Goal: Transaction & Acquisition: Purchase product/service

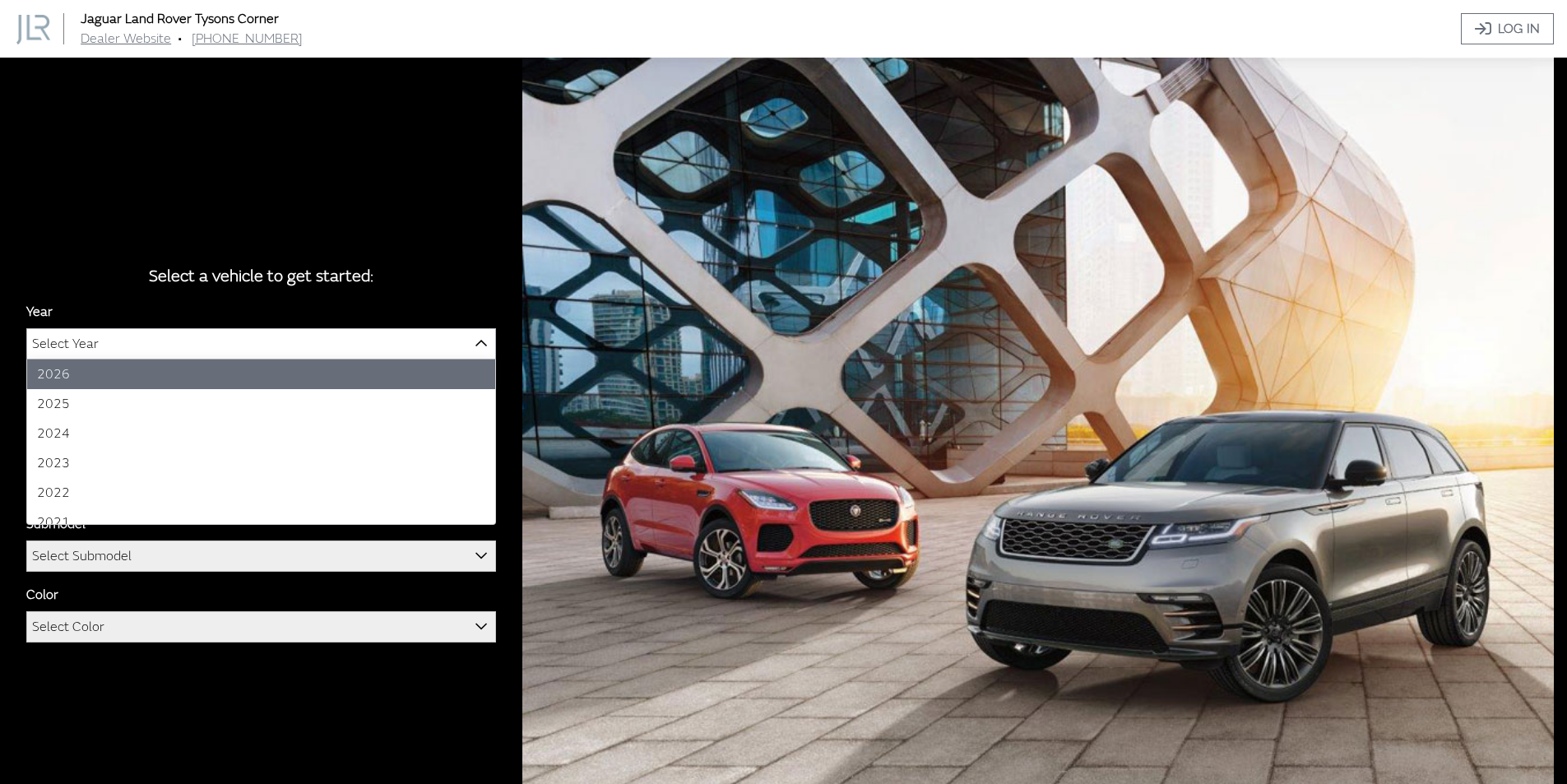
click at [475, 334] on b at bounding box center [475, 334] width 0 height 0
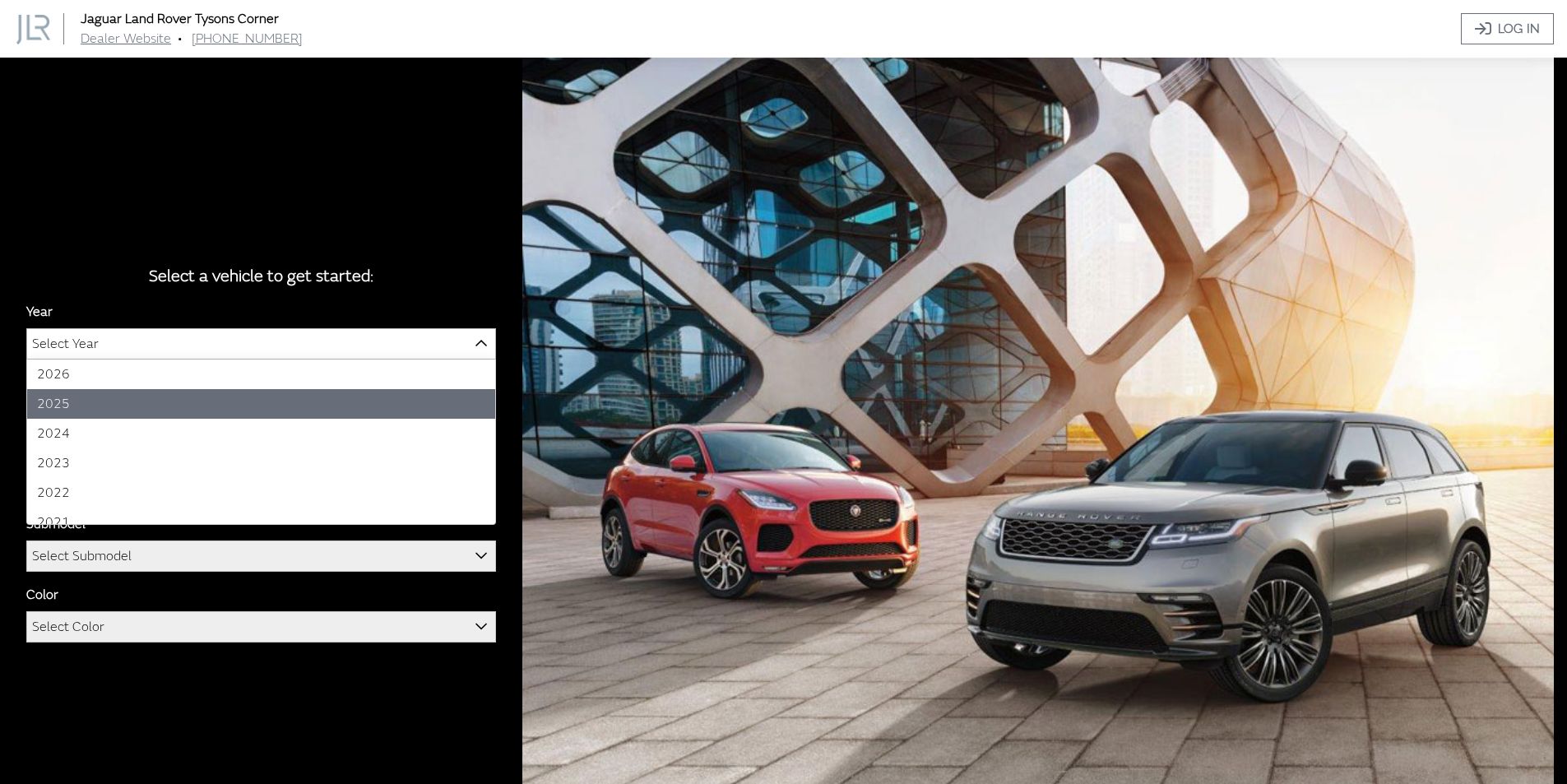
select select "43"
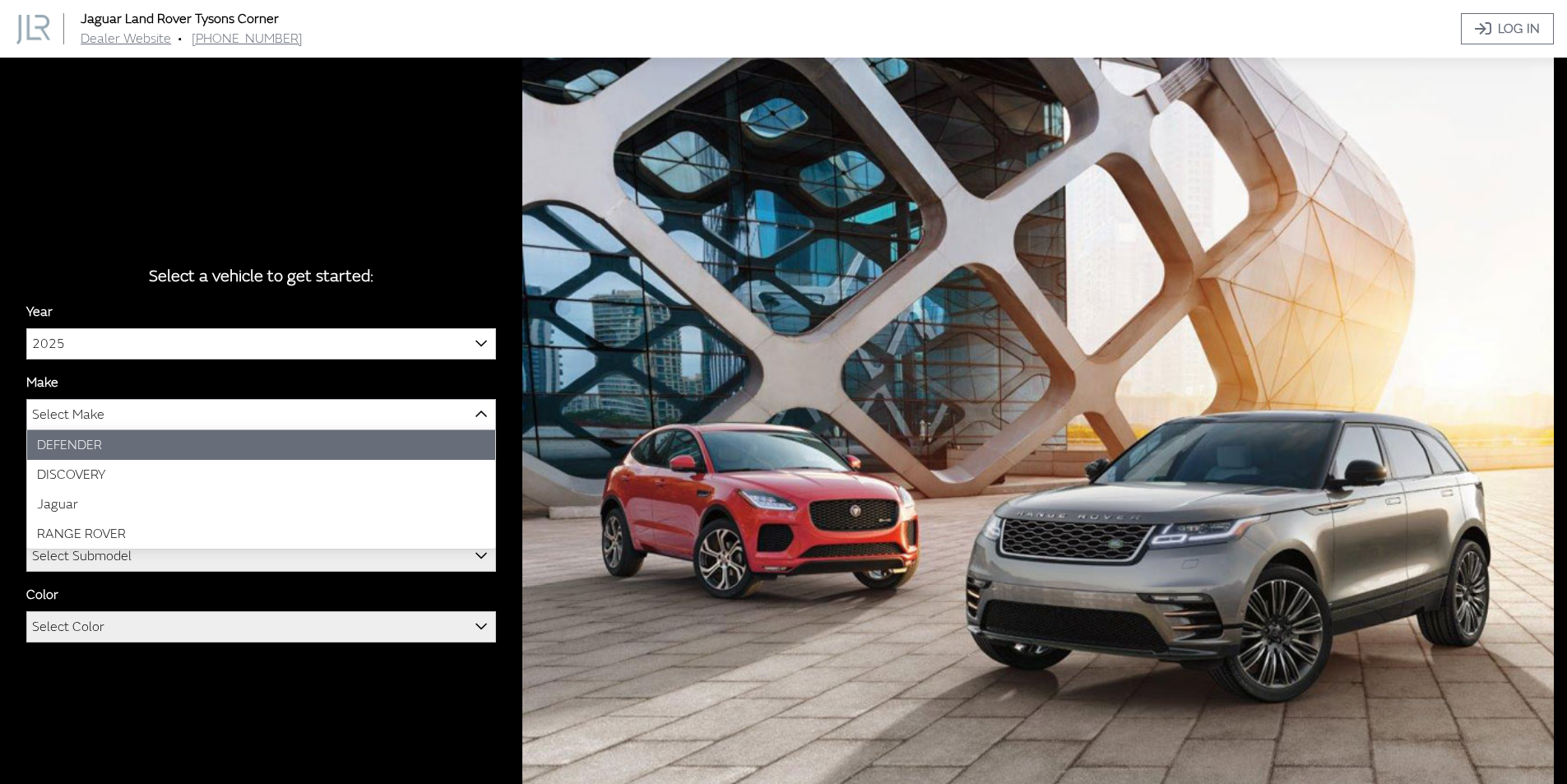
click at [308, 415] on span "Select Make" at bounding box center [261, 414] width 468 height 30
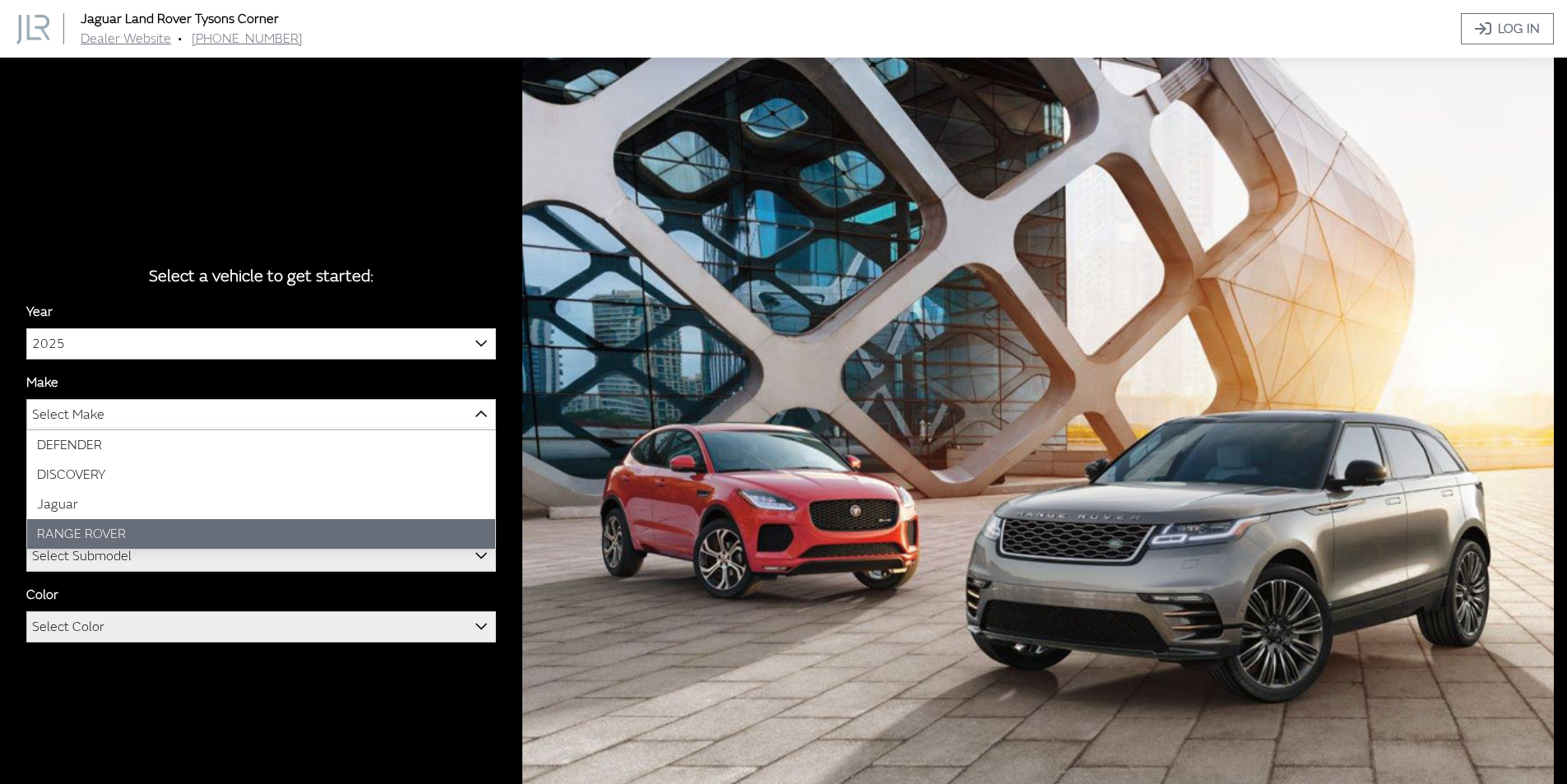
select select "66"
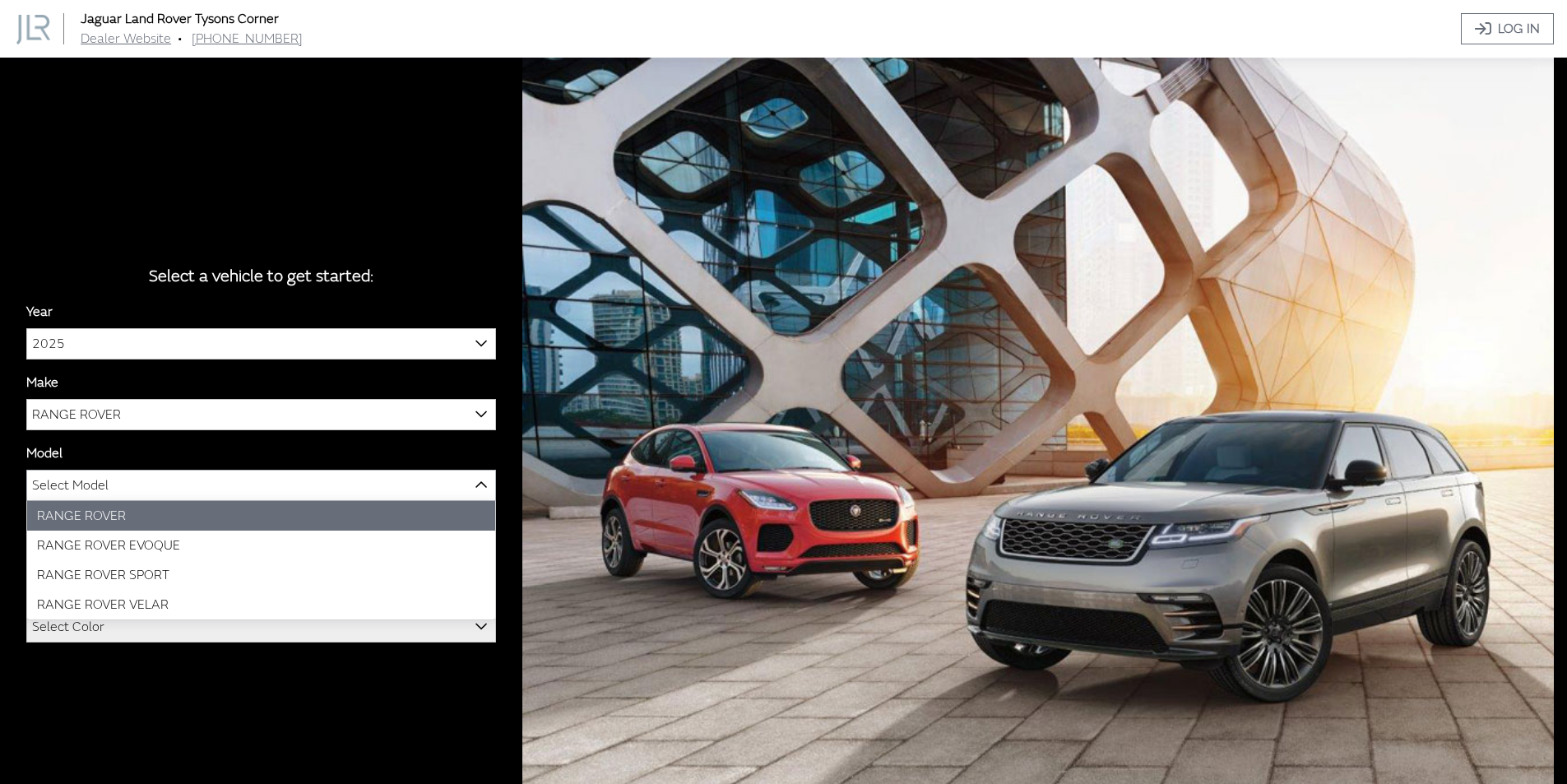
click at [282, 481] on span "Select Model" at bounding box center [261, 485] width 468 height 30
select select "1348"
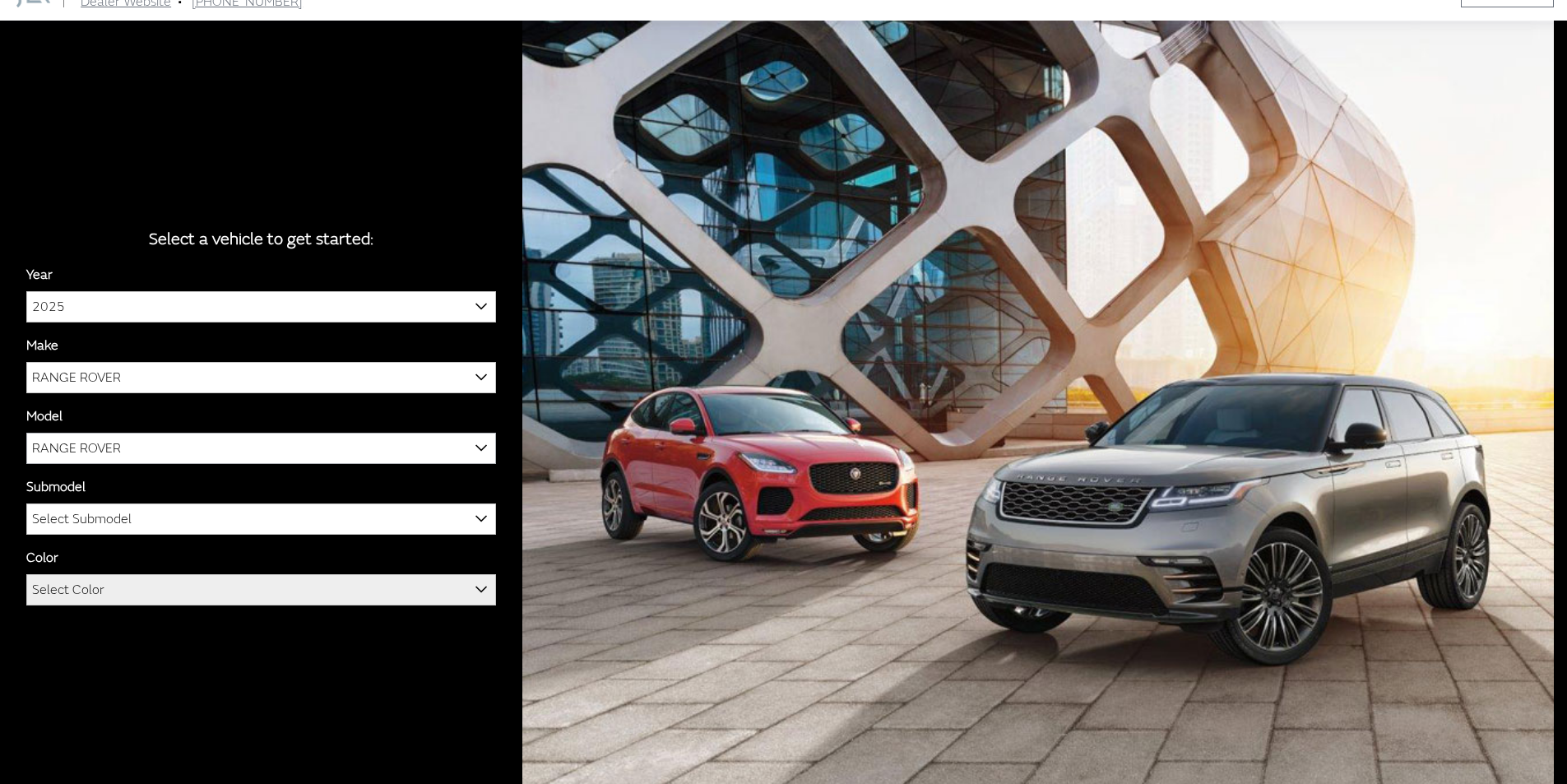
scroll to position [57, 0]
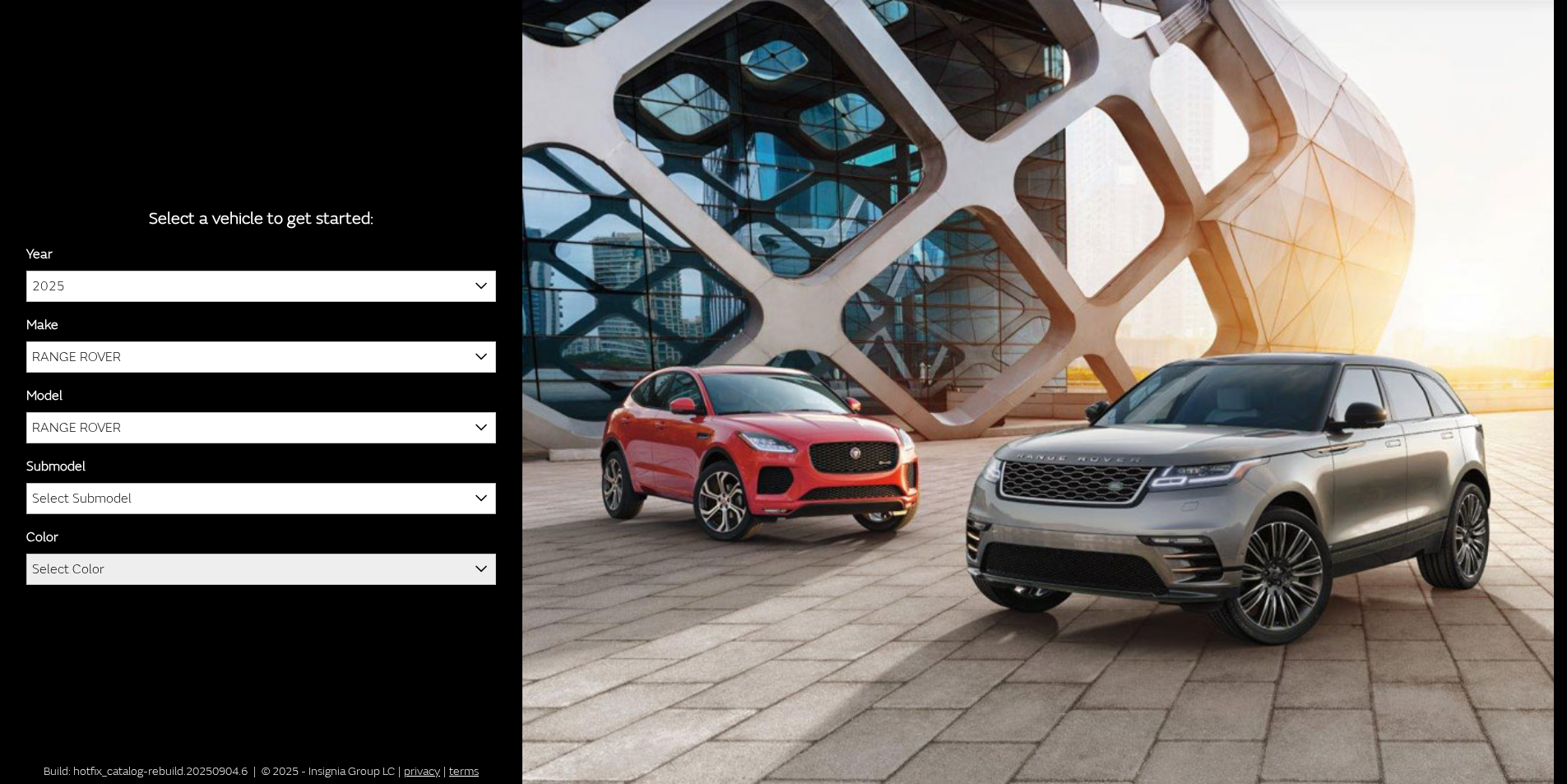
click at [199, 499] on span "Select Submodel" at bounding box center [261, 498] width 468 height 30
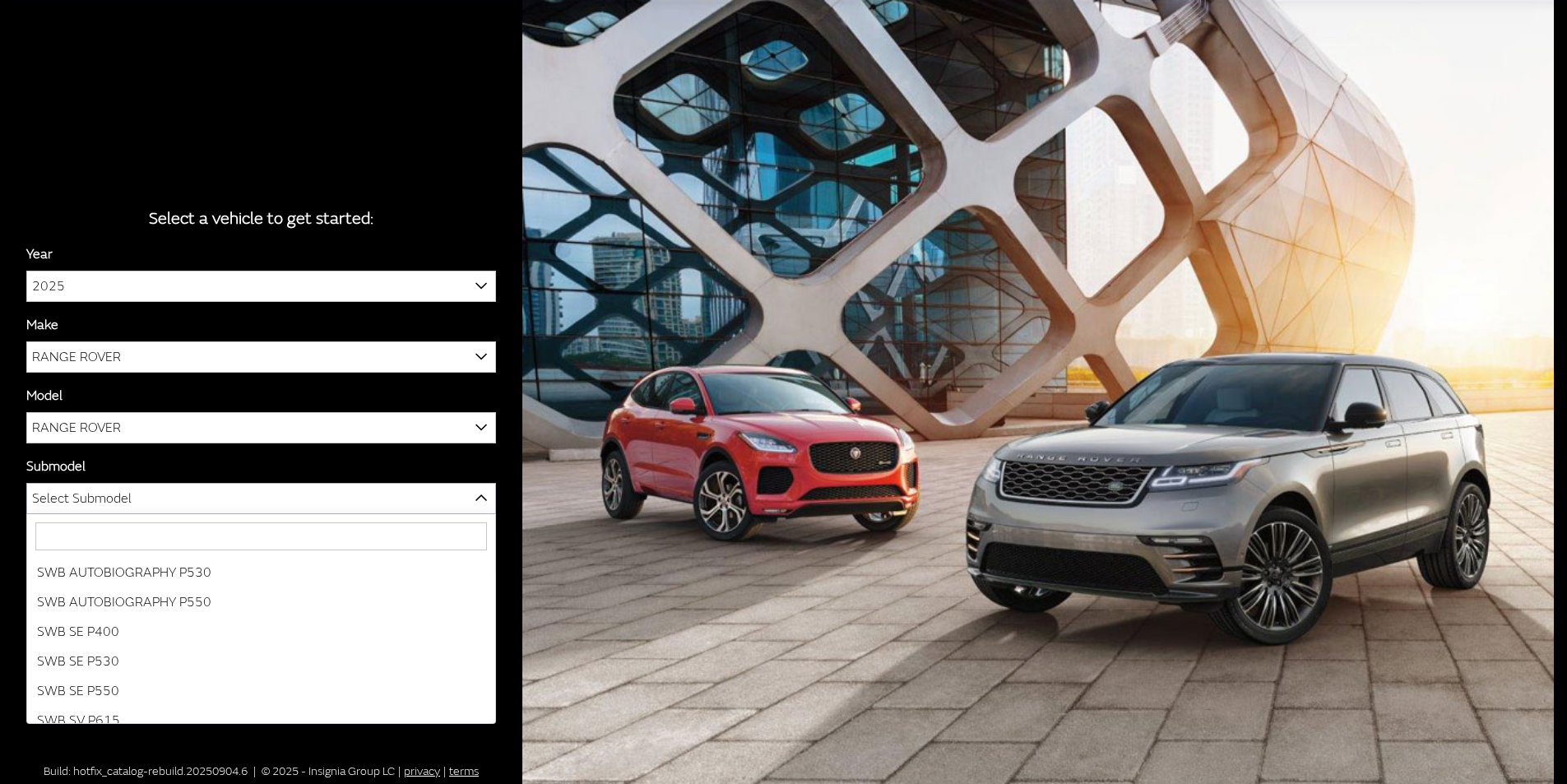
scroll to position [161, 0]
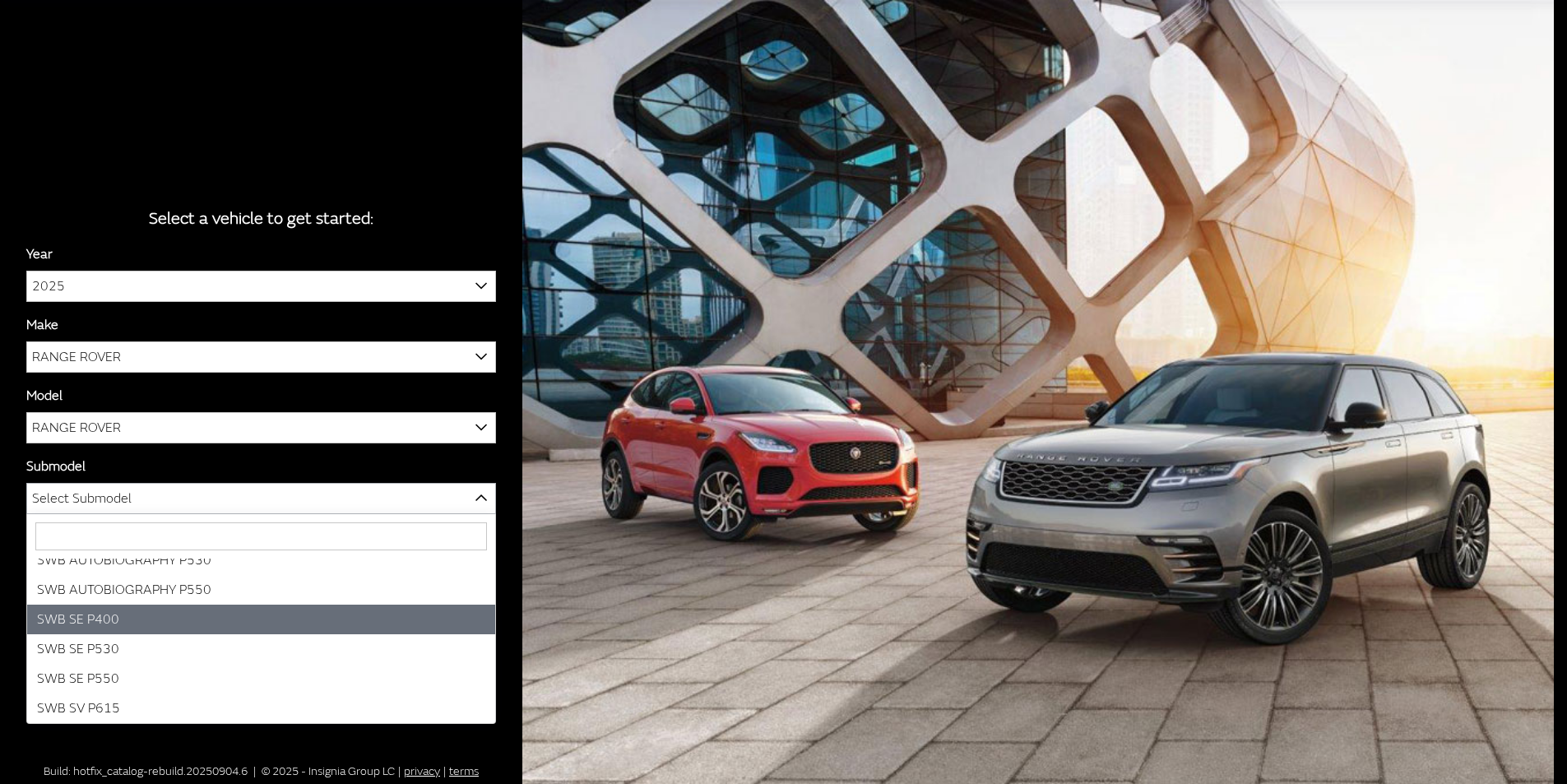
select select "3880"
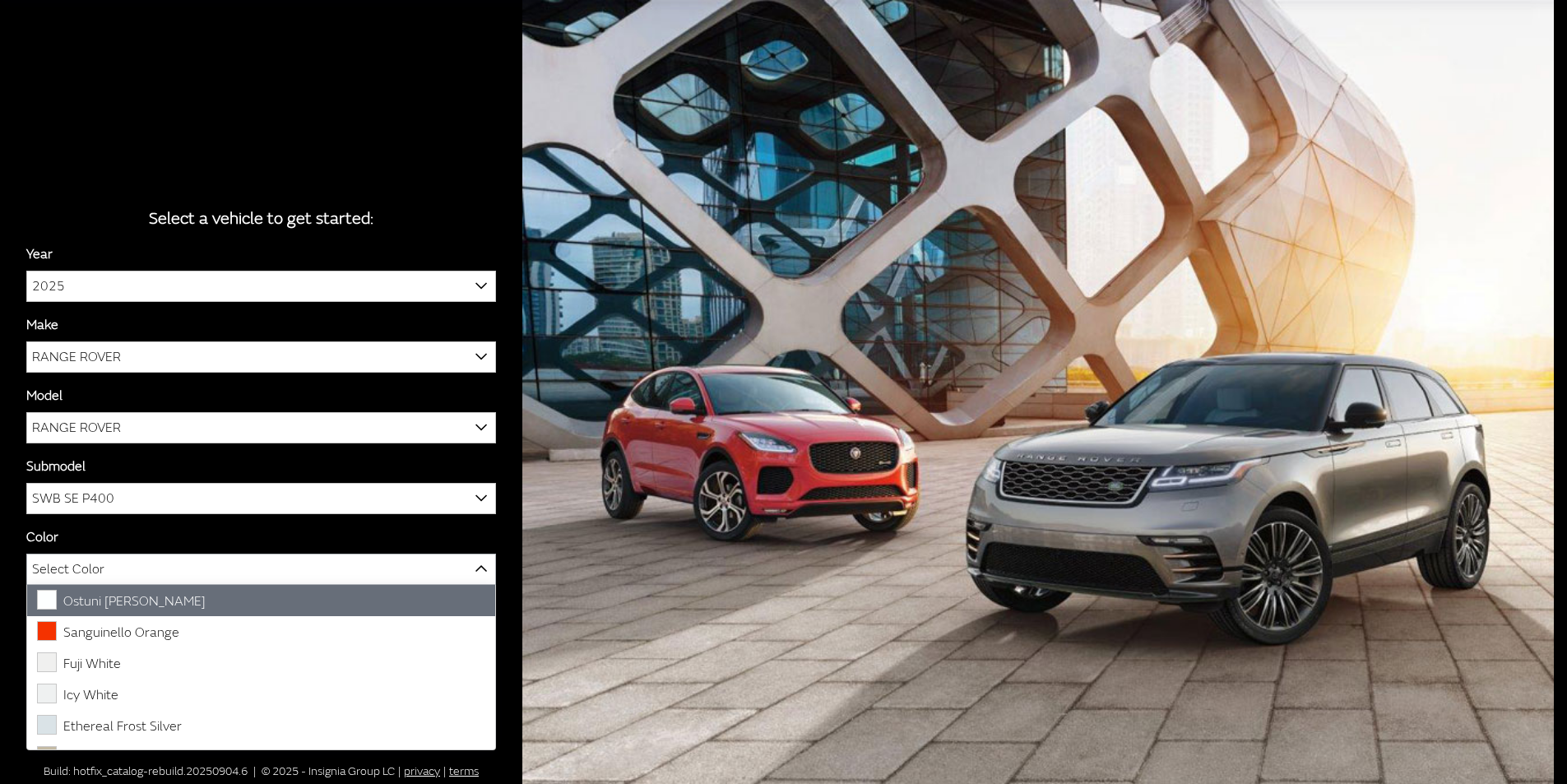
click at [128, 570] on span "Select Color" at bounding box center [261, 569] width 468 height 30
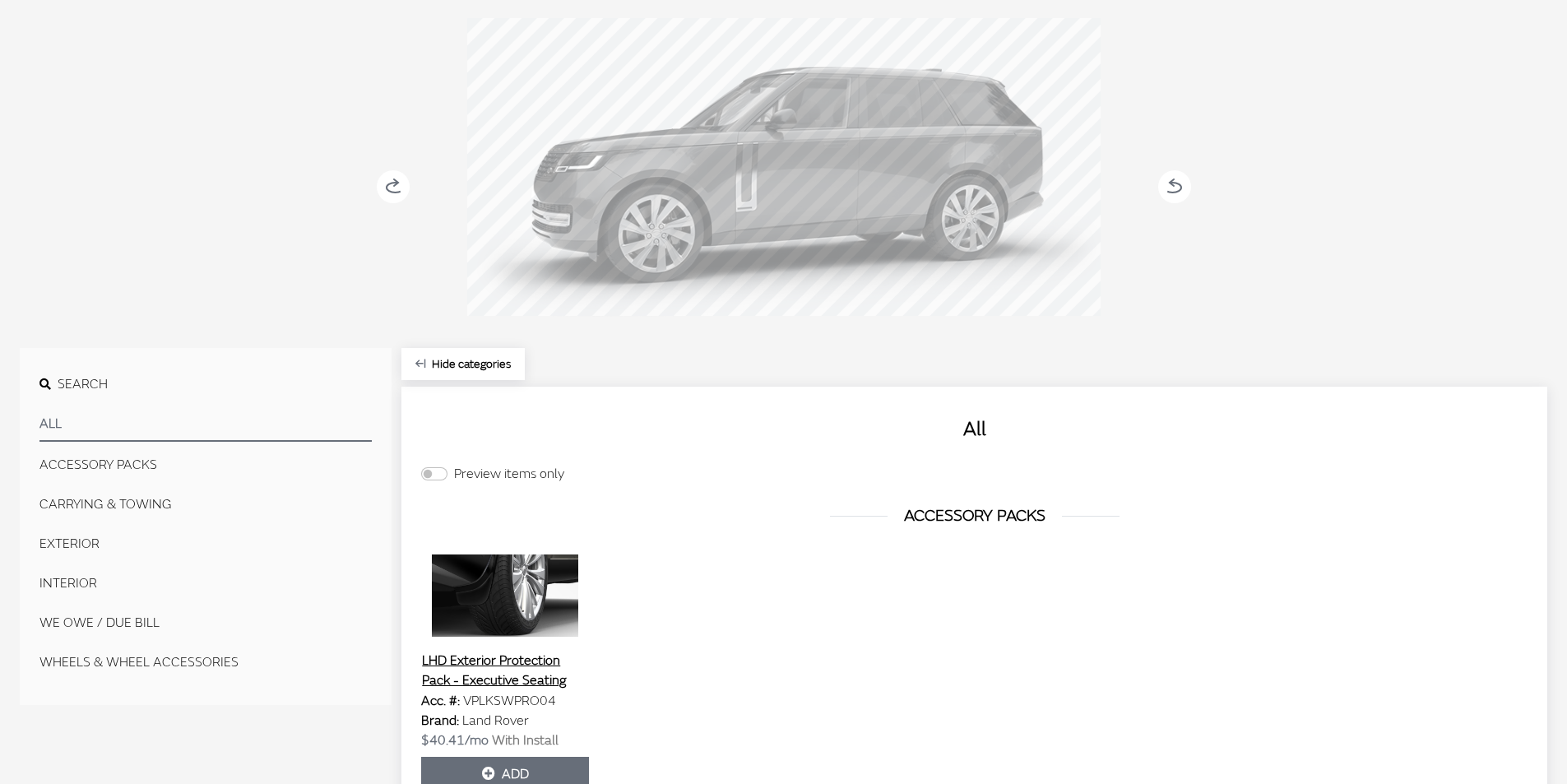
scroll to position [229, 0]
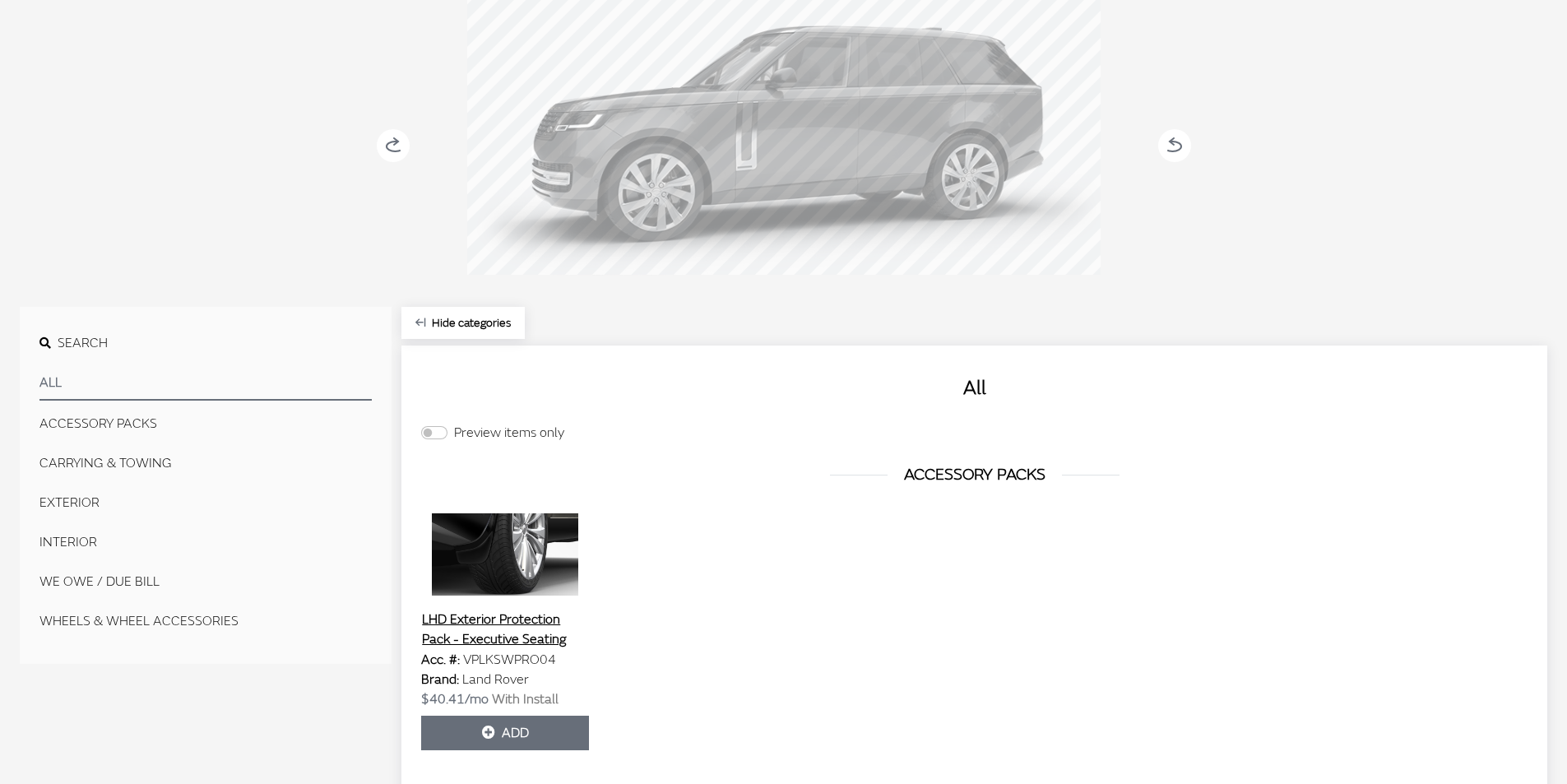
click at [78, 501] on button "EXTERIOR" at bounding box center [205, 502] width 332 height 33
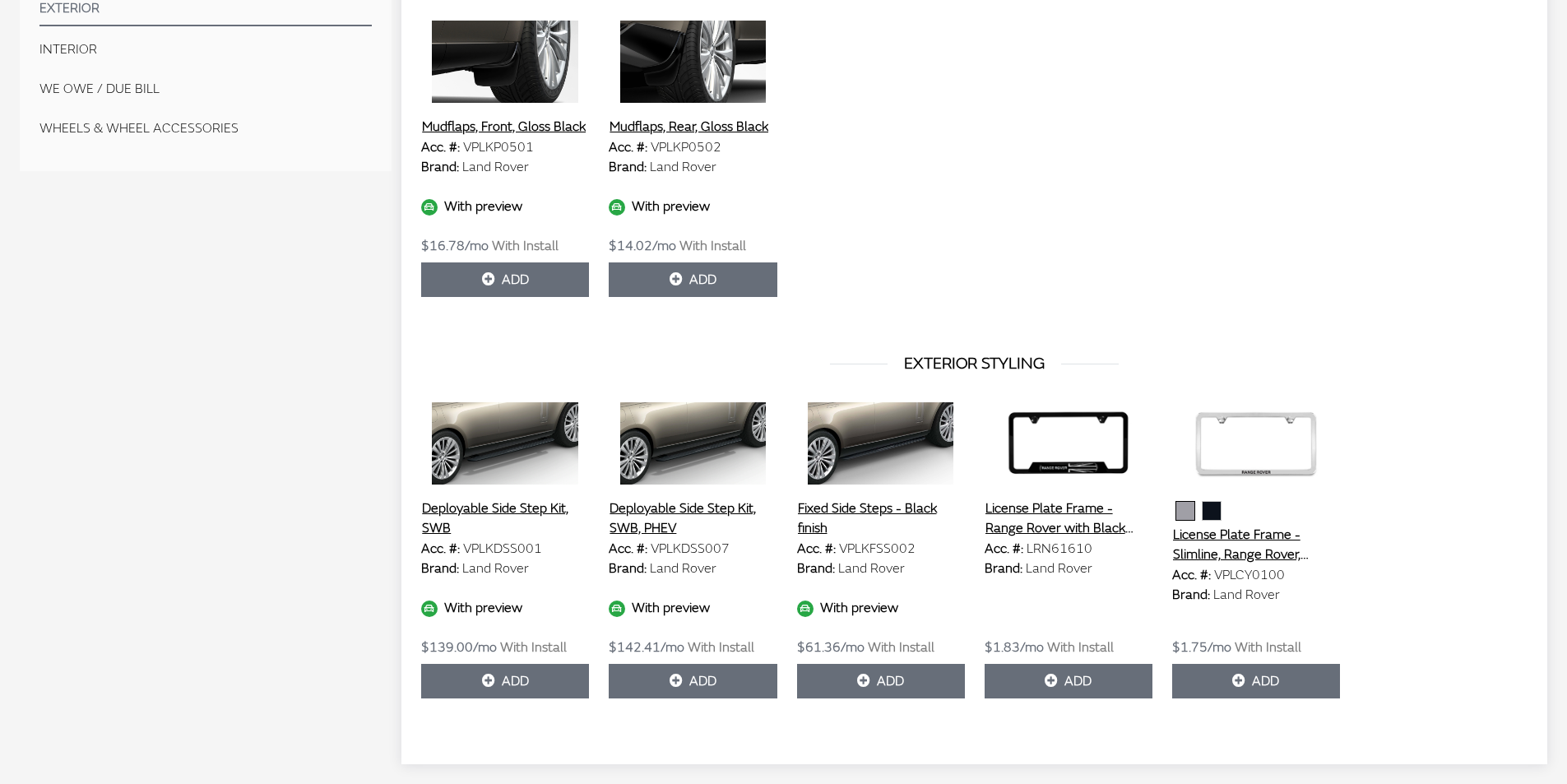
scroll to position [723, 0]
click at [492, 509] on button "Deployable Side Step Kit, SWB" at bounding box center [504, 517] width 168 height 41
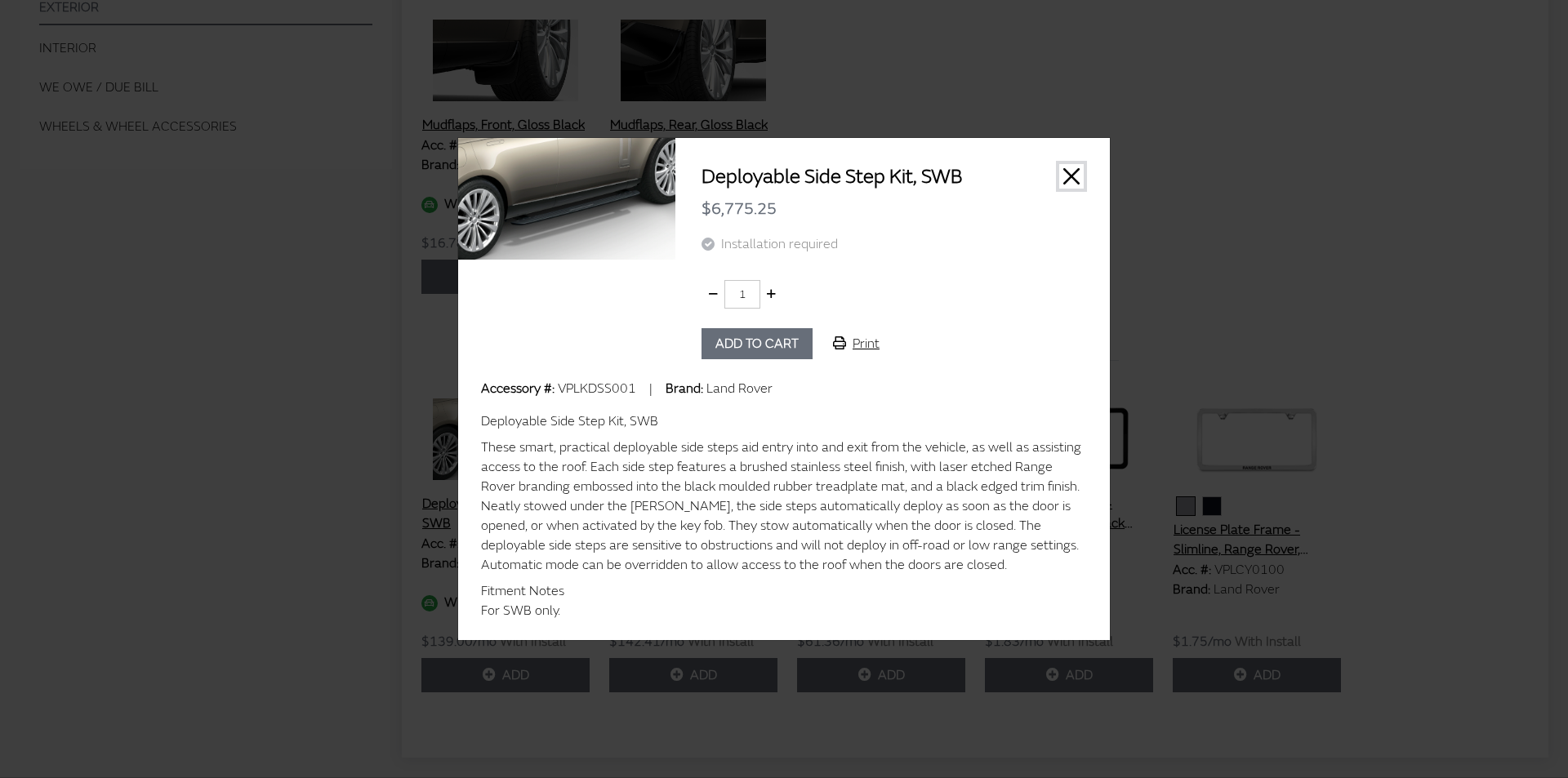
click at [1068, 181] on button "Close" at bounding box center [1071, 176] width 25 height 25
